Goal: Task Accomplishment & Management: Use online tool/utility

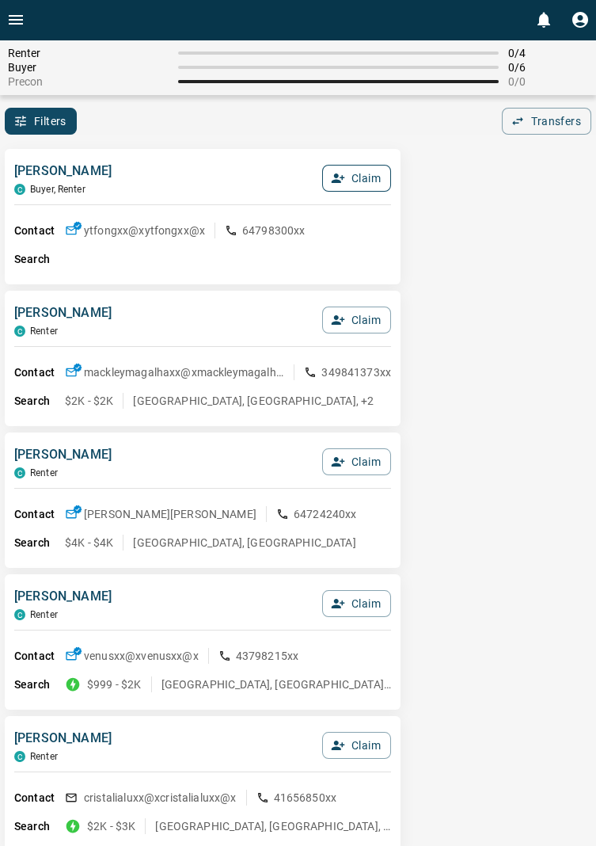
click at [371, 173] on button "Claim" at bounding box center [356, 178] width 69 height 27
click at [357, 185] on button "Confirm Claim" at bounding box center [334, 178] width 113 height 27
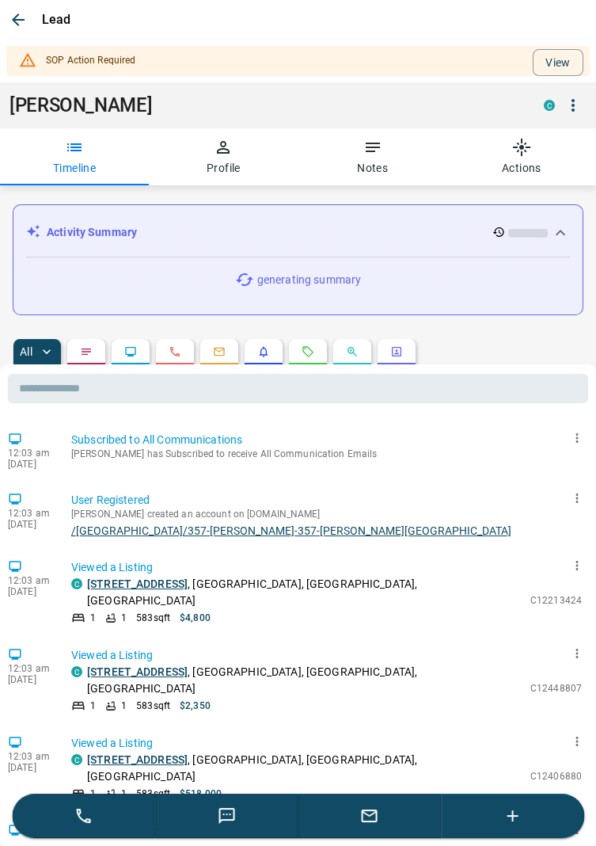
scroll to position [55, 0]
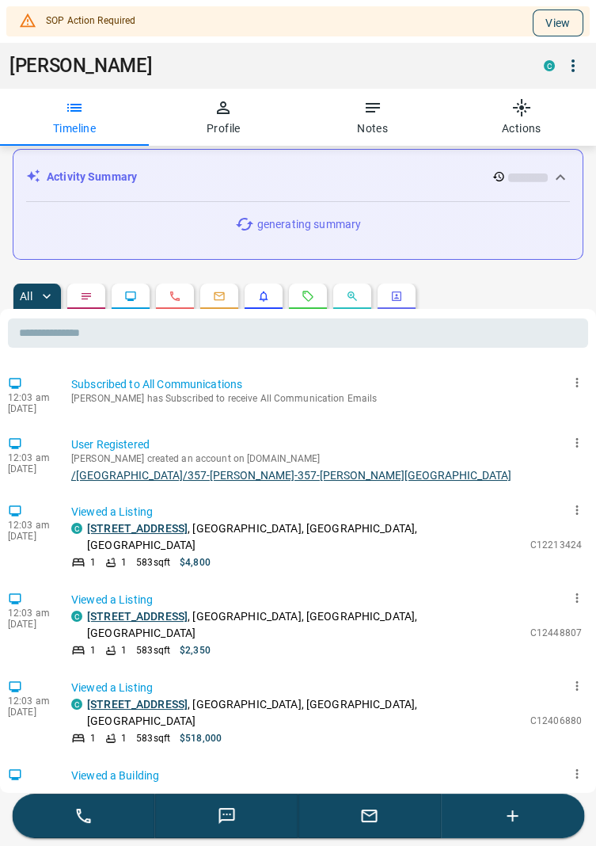
click at [559, 20] on button "View" at bounding box center [558, 23] width 51 height 27
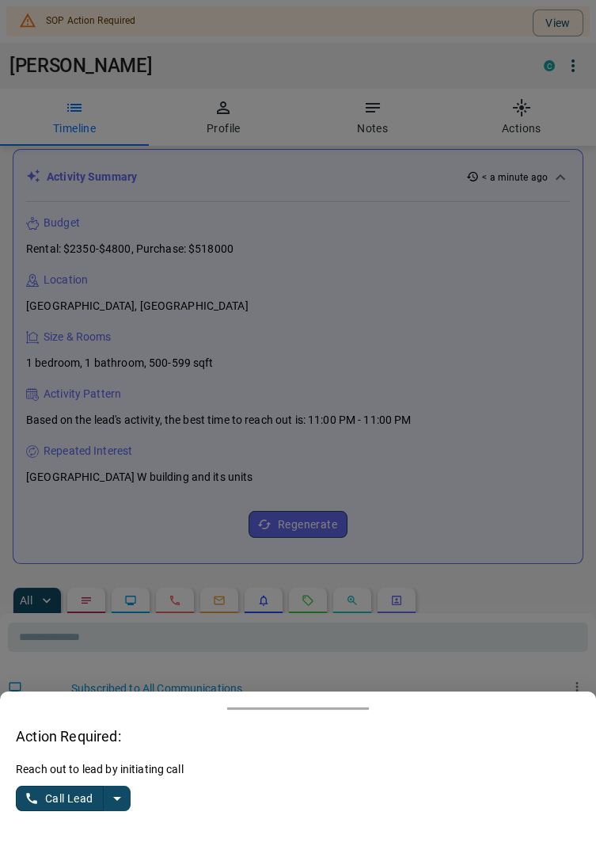
click at [128, 811] on button "split button" at bounding box center [117, 798] width 27 height 25
click at [97, 779] on li "Log Manual Call" at bounding box center [74, 767] width 97 height 24
click at [48, 811] on button "Log Manual Call" at bounding box center [68, 798] width 105 height 25
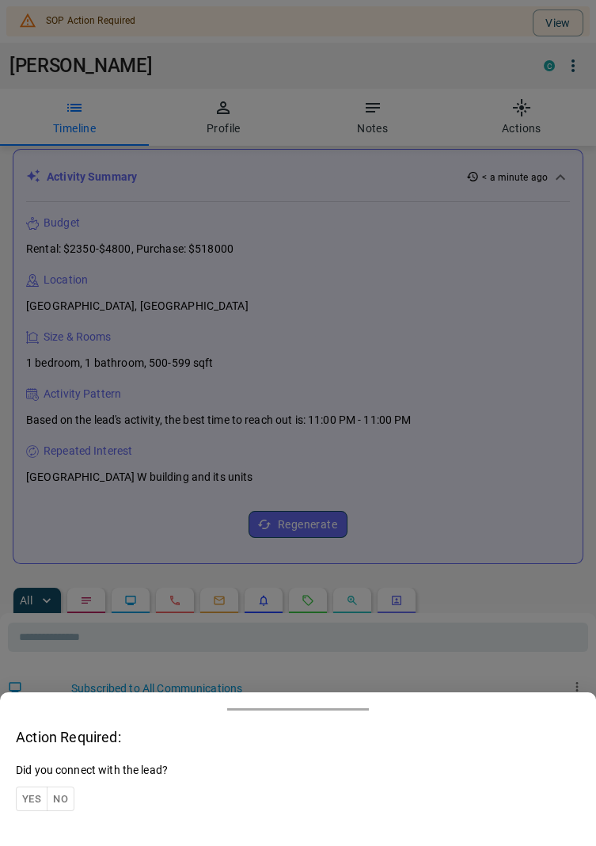
click at [36, 811] on button "Yes" at bounding box center [32, 798] width 32 height 25
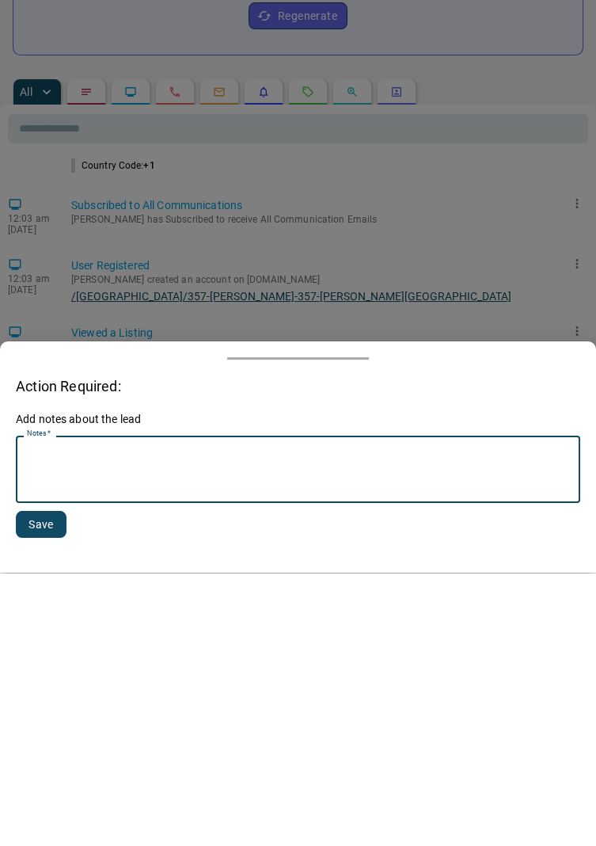
scroll to position [294, 0]
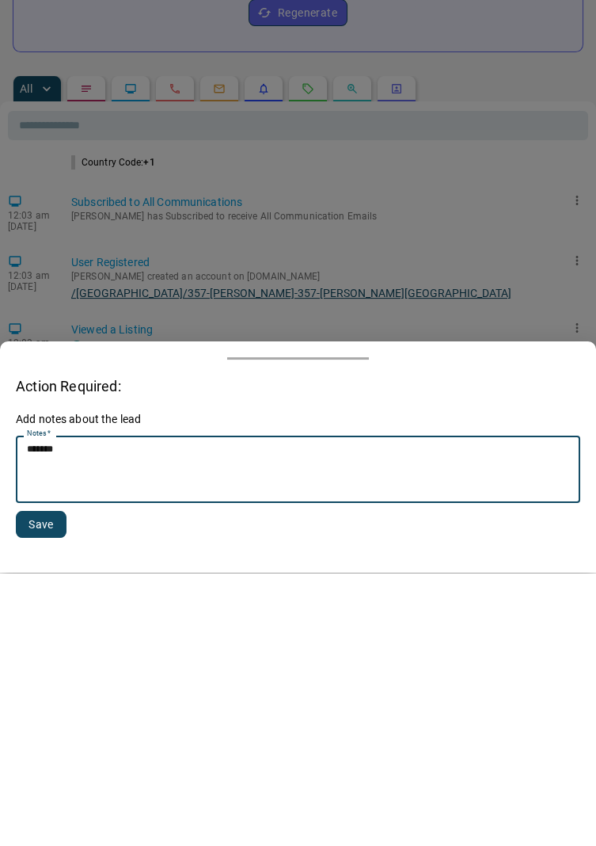
type textarea "******"
click at [57, 792] on button "Save" at bounding box center [41, 797] width 51 height 27
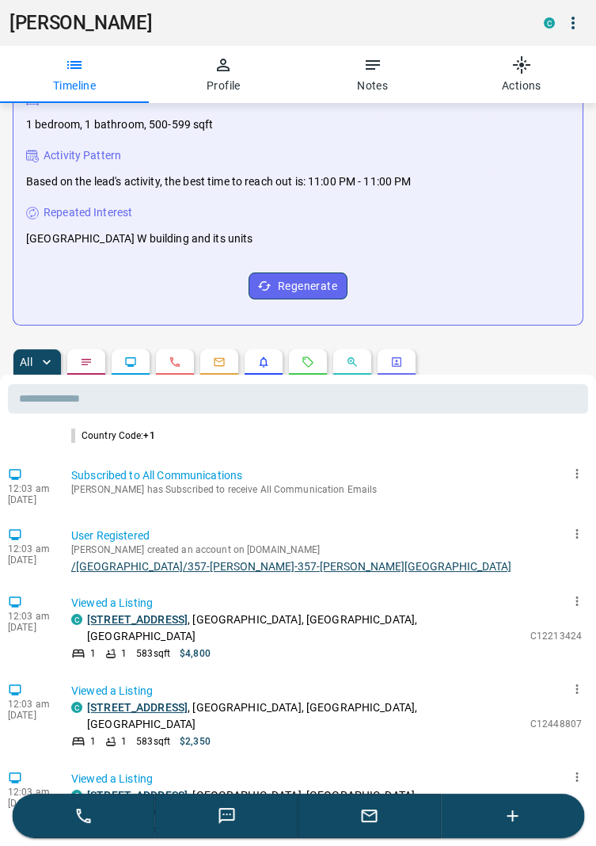
scroll to position [0, 0]
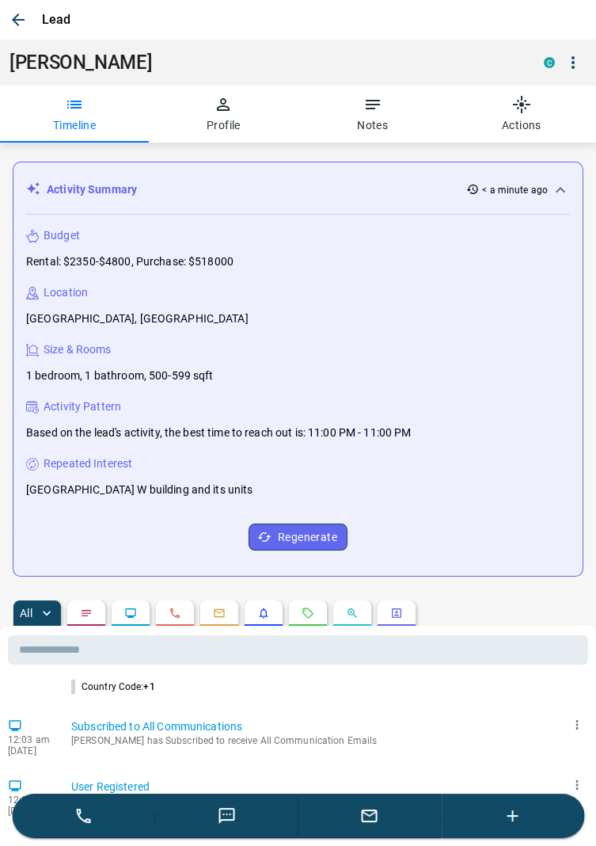
click at [18, 16] on icon "button" at bounding box center [18, 19] width 19 height 19
